Goal: Check status: Check status

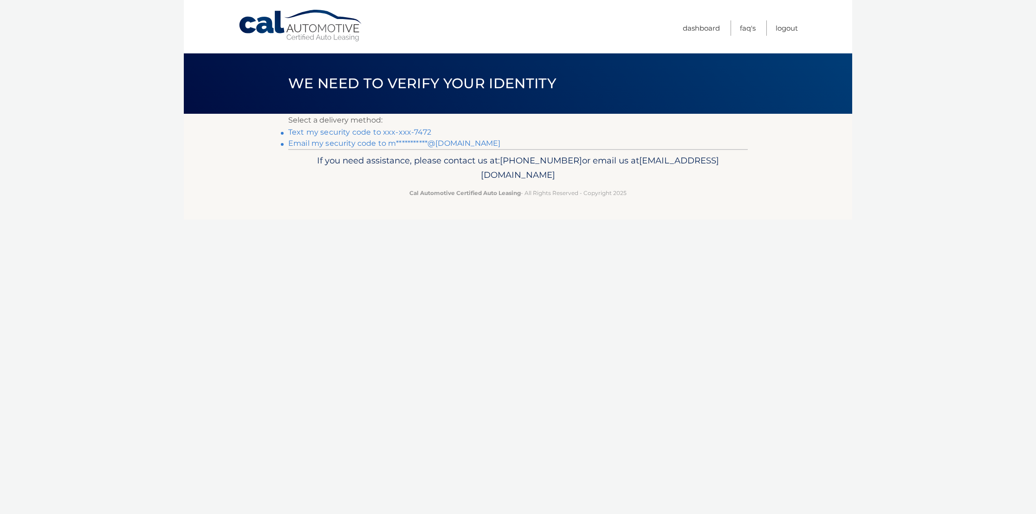
click at [331, 133] on link "Text my security code to xxx-xxx-7472" at bounding box center [359, 132] width 143 height 9
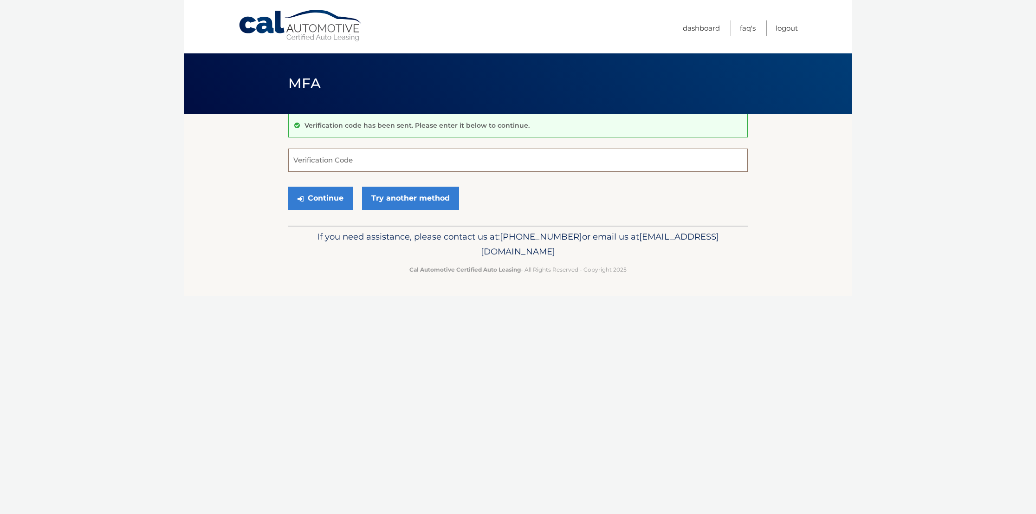
drag, startPoint x: 377, startPoint y: 161, endPoint x: 318, endPoint y: 156, distance: 59.2
click at [374, 159] on input "Verification Code" at bounding box center [518, 160] width 460 height 23
type input "962964"
drag, startPoint x: 319, startPoint y: 199, endPoint x: 315, endPoint y: 196, distance: 5.0
click at [319, 198] on button "Continue" at bounding box center [320, 198] width 65 height 23
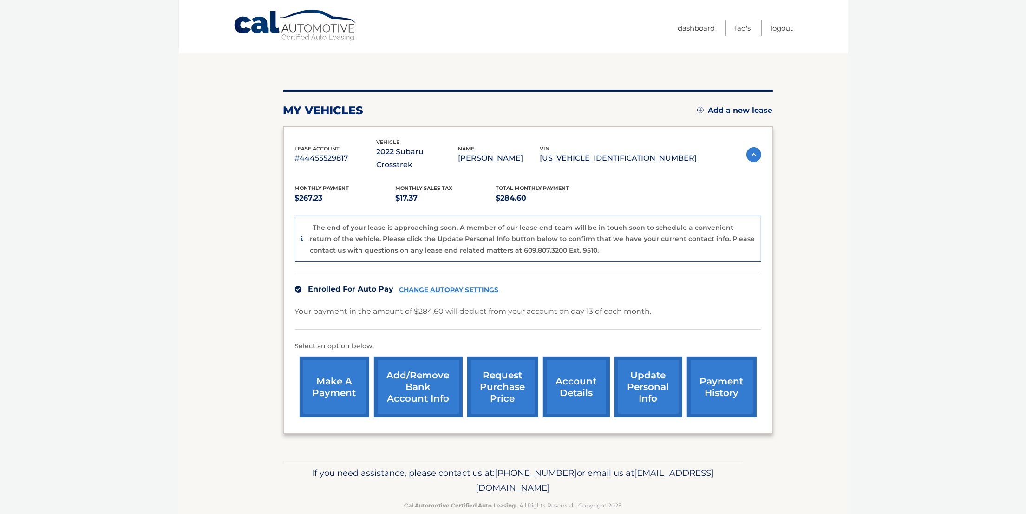
scroll to position [70, 0]
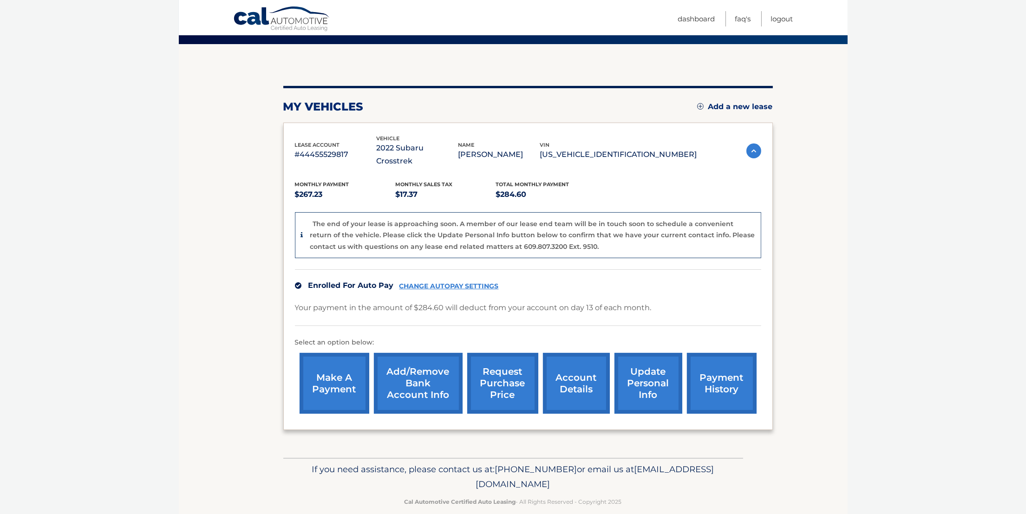
drag, startPoint x: 505, startPoint y: 371, endPoint x: 213, endPoint y: 341, distance: 293.1
click at [207, 342] on section "my vehicles Add a new lease lease account #44455529817 vehicle 2022 Subaru Cros…" at bounding box center [513, 251] width 669 height 414
click at [569, 382] on link "account details" at bounding box center [576, 383] width 67 height 61
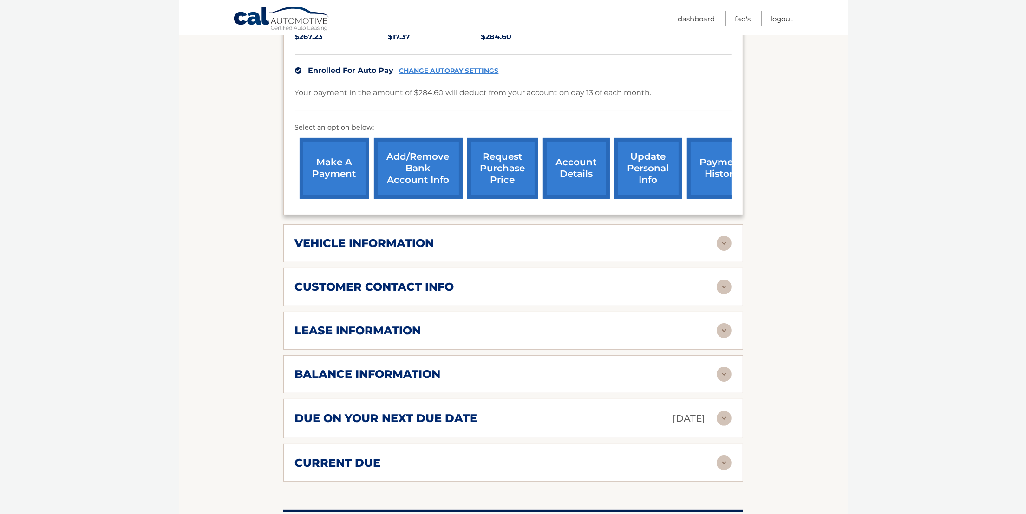
scroll to position [279, 0]
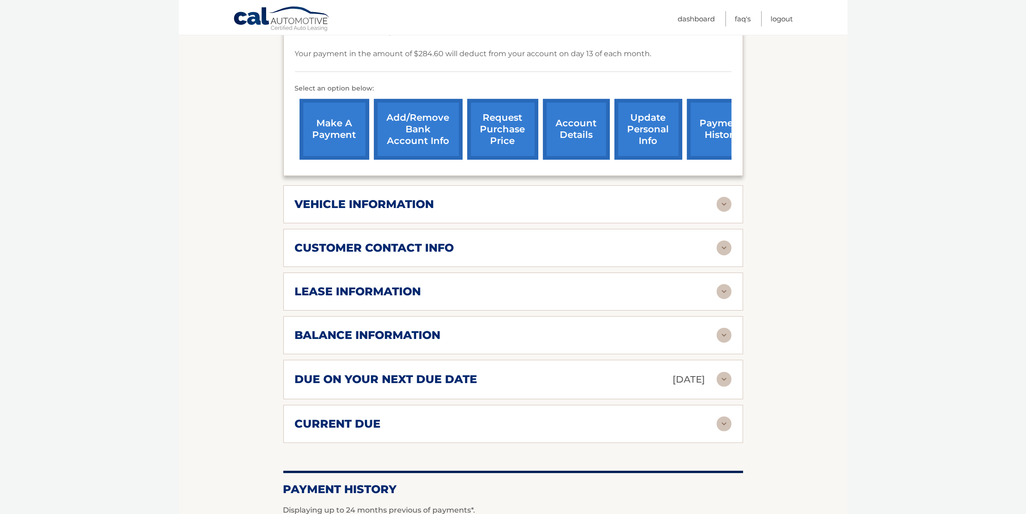
click at [315, 197] on h2 "vehicle information" at bounding box center [364, 204] width 139 height 14
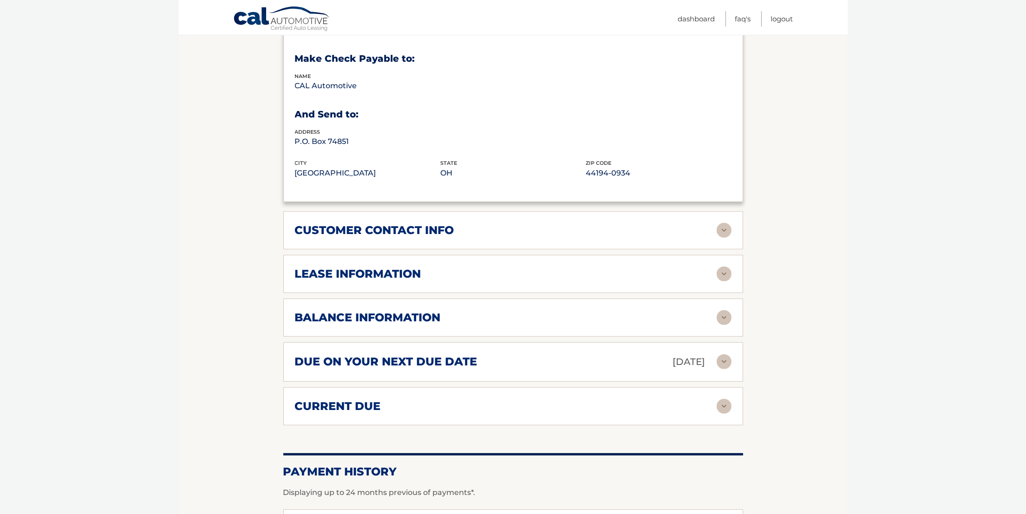
scroll to position [557, 0]
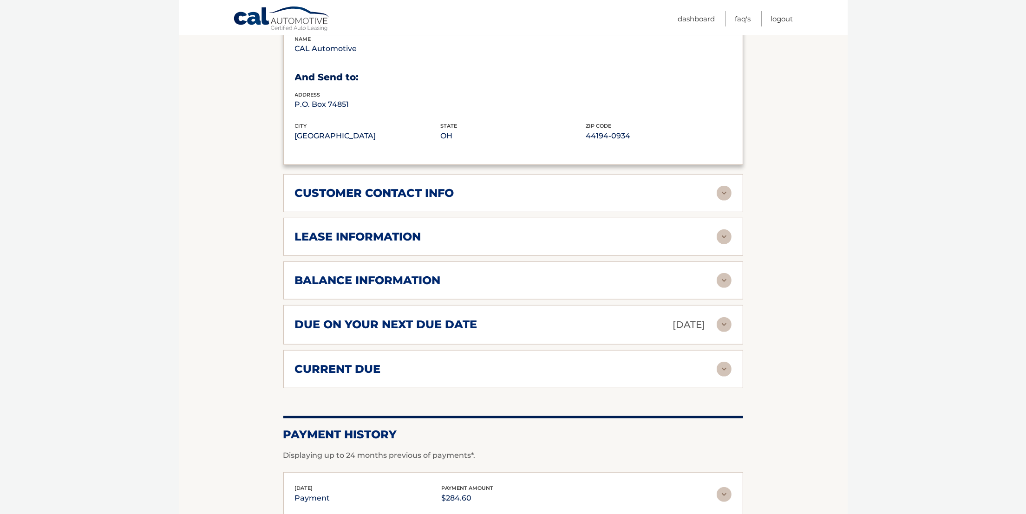
click at [298, 230] on h2 "lease information" at bounding box center [358, 237] width 126 height 14
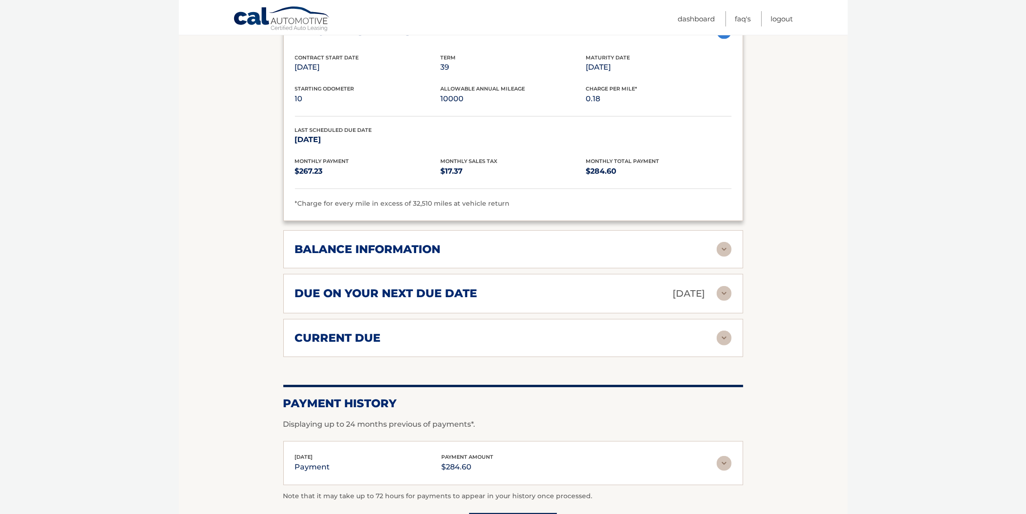
scroll to position [766, 0]
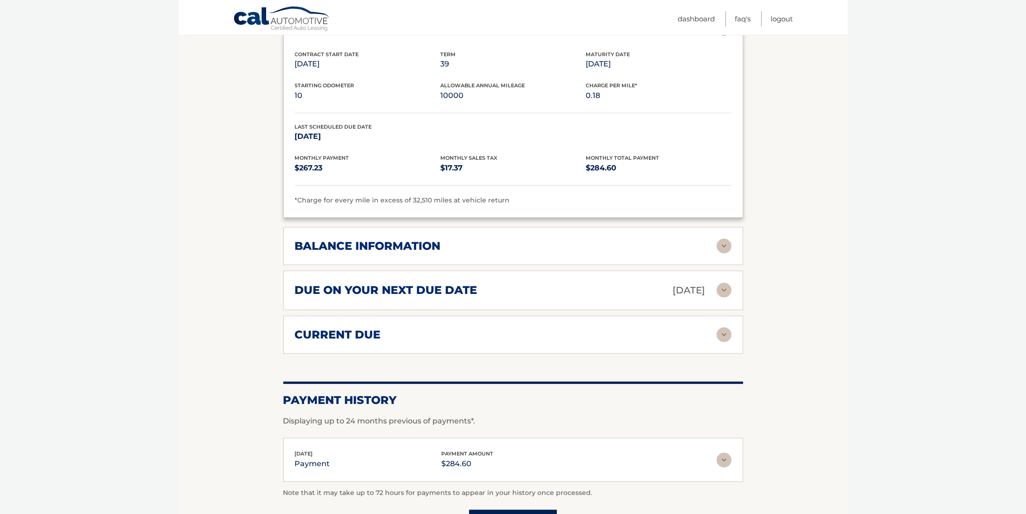
click at [311, 239] on h2 "balance information" at bounding box center [368, 246] width 146 height 14
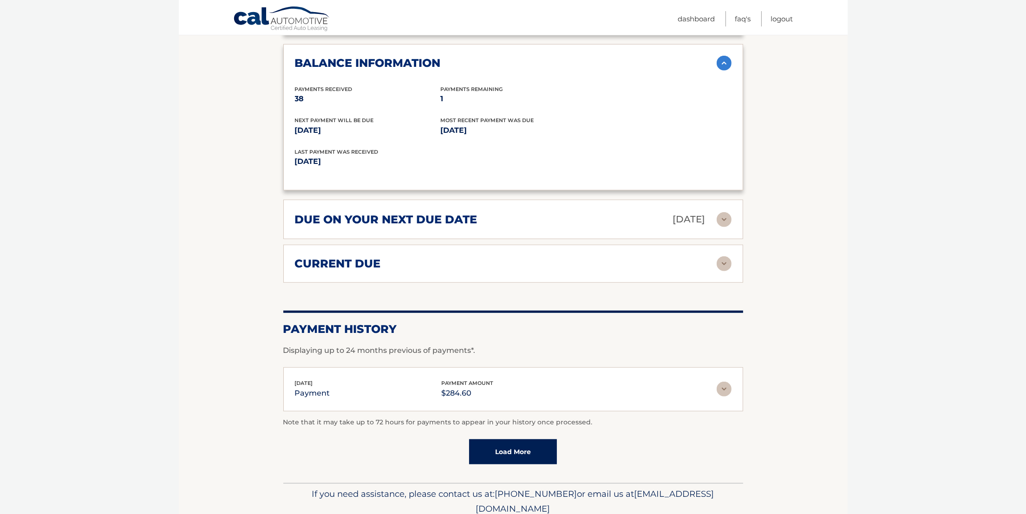
scroll to position [970, 0]
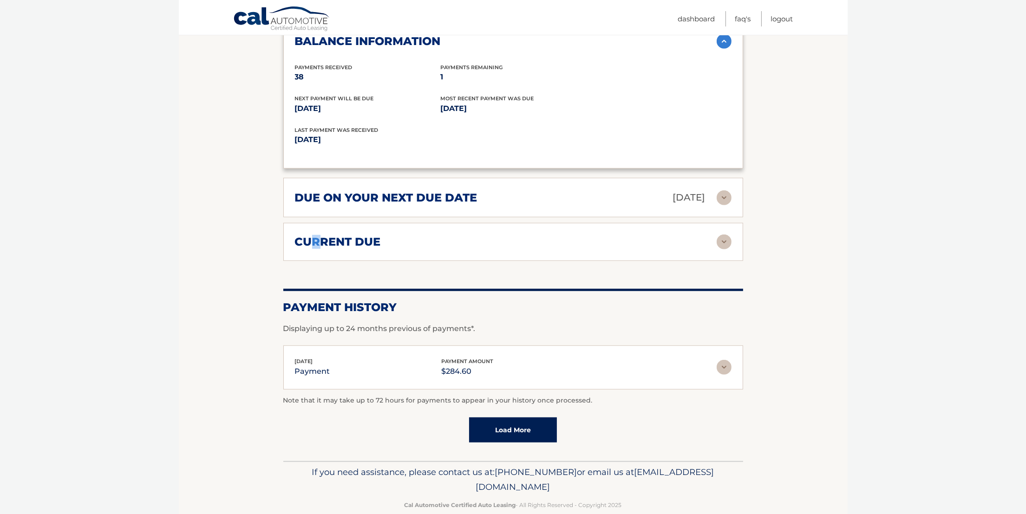
click at [316, 235] on h2 "current due" at bounding box center [338, 242] width 86 height 14
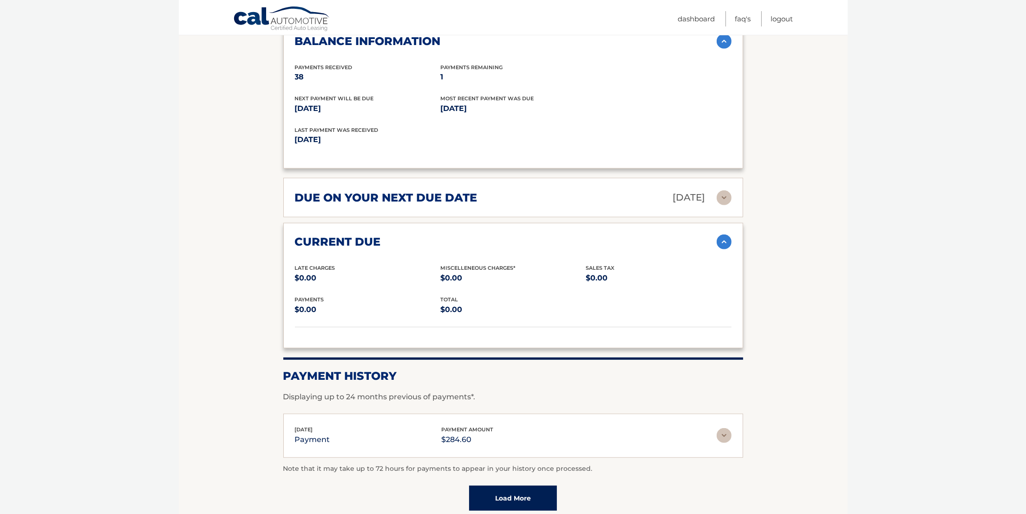
drag, startPoint x: 316, startPoint y: 231, endPoint x: 242, endPoint y: 257, distance: 78.6
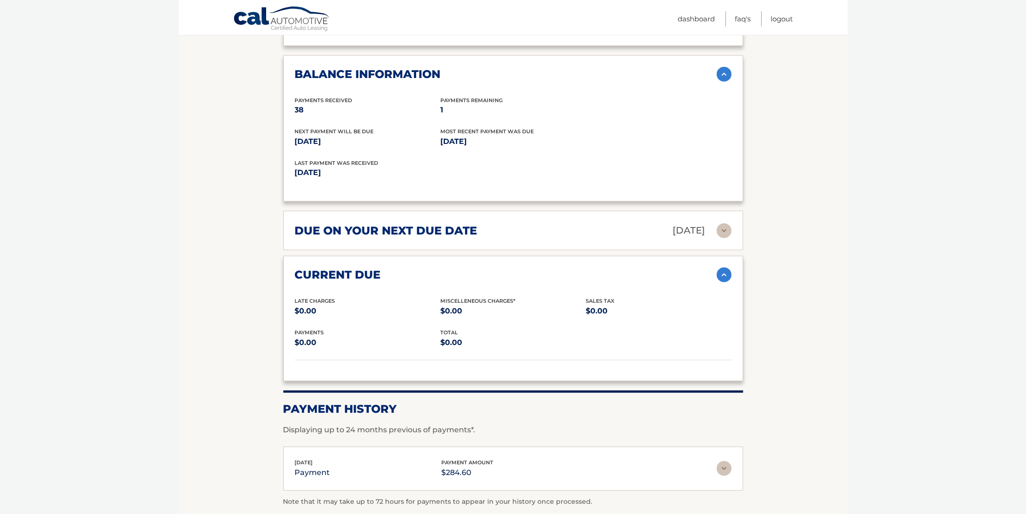
scroll to position [901, 0]
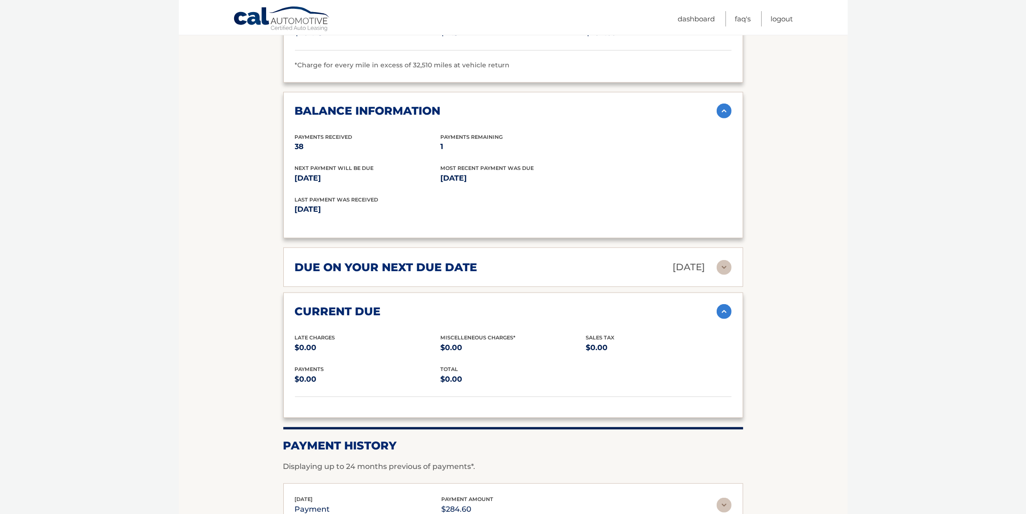
click at [329, 247] on div "due on your next due date Sep 13, 2025 Late Charges $0.00 Miscellaneous Charges…" at bounding box center [513, 266] width 460 height 39
click at [325, 260] on h2 "due on your next due date" at bounding box center [386, 267] width 182 height 14
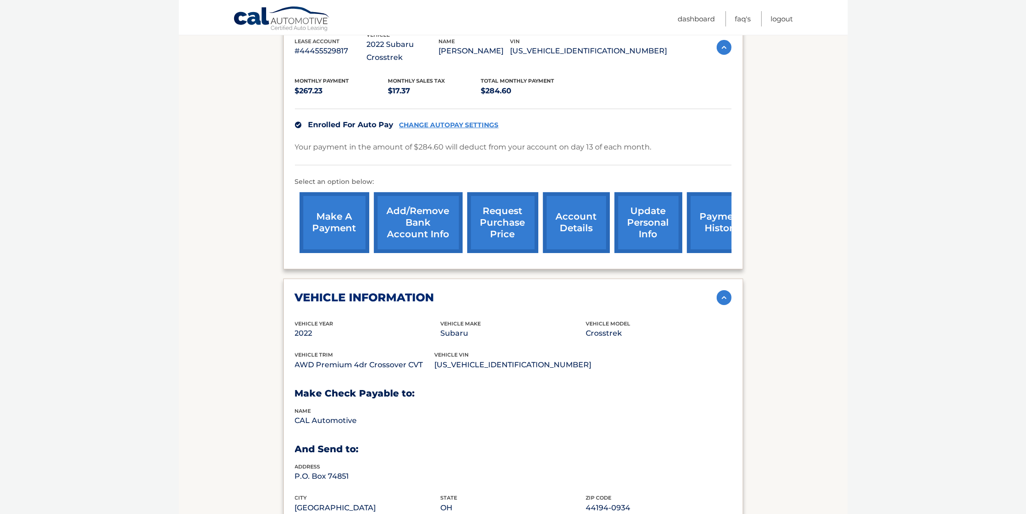
scroll to position [135, 0]
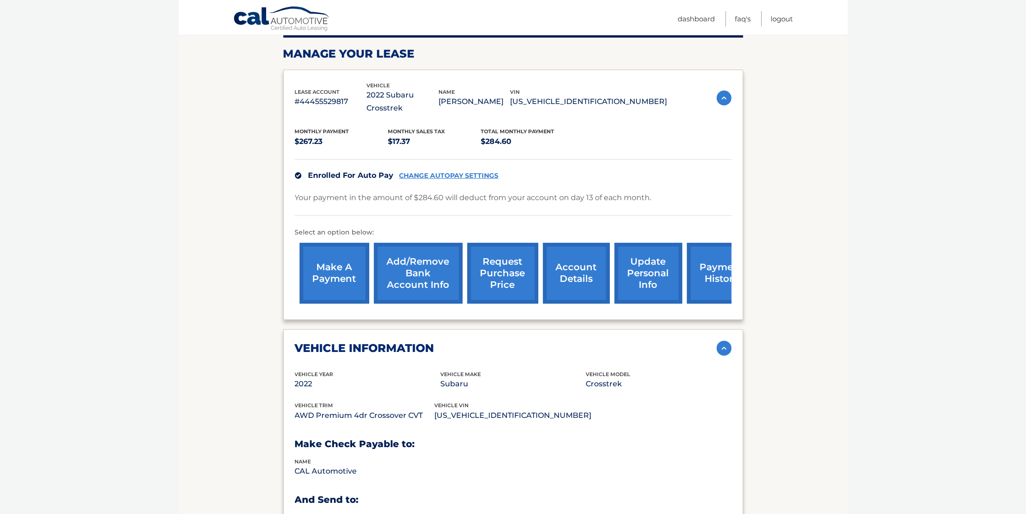
click at [498, 254] on link "request purchase price" at bounding box center [502, 273] width 71 height 61
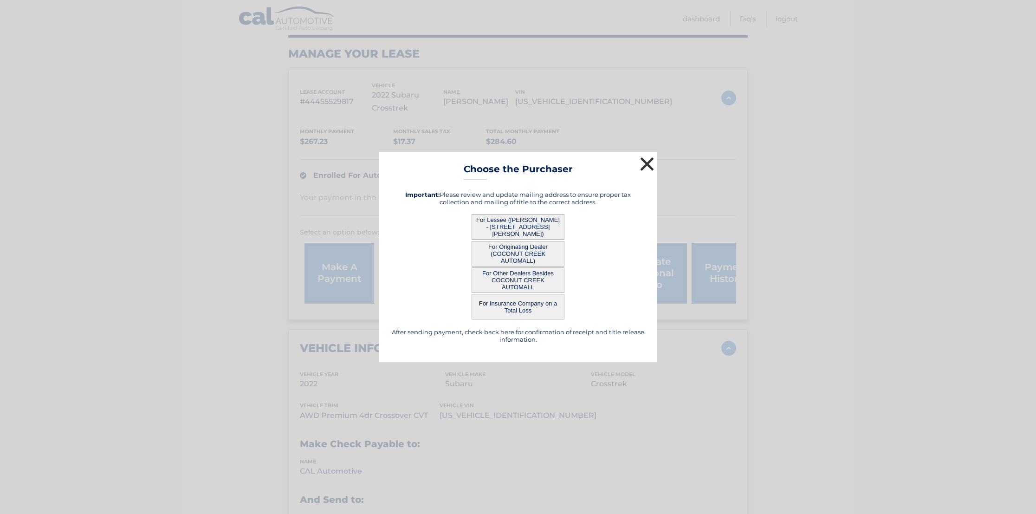
drag, startPoint x: 645, startPoint y: 164, endPoint x: 642, endPoint y: 156, distance: 8.1
click at [644, 162] on button "×" at bounding box center [647, 164] width 19 height 19
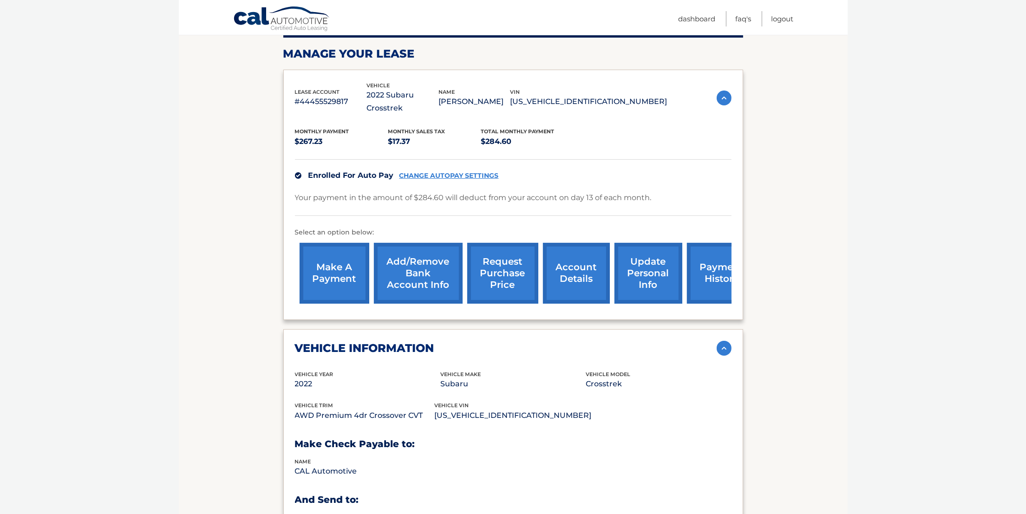
drag, startPoint x: 187, startPoint y: 257, endPoint x: 171, endPoint y: 246, distance: 19.4
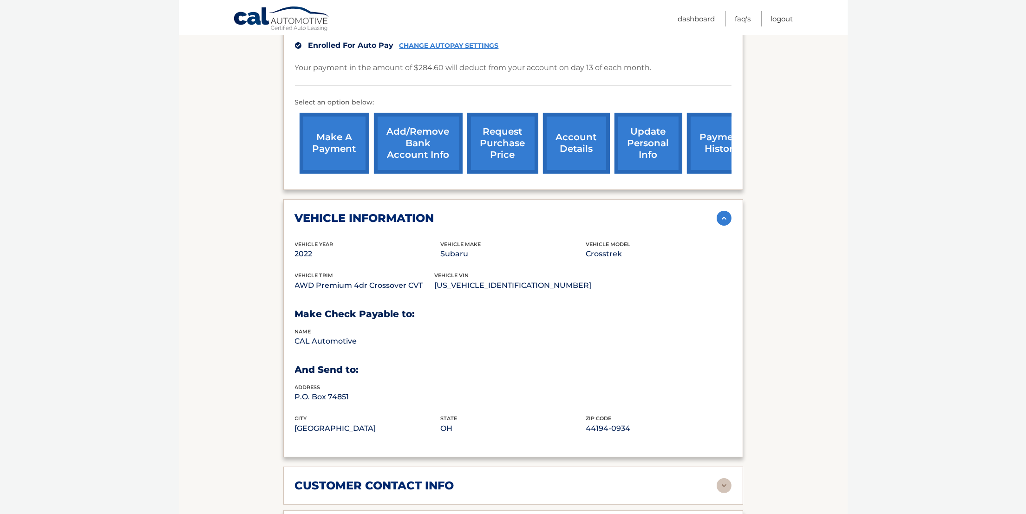
scroll to position [274, 0]
